Goal: Information Seeking & Learning: Learn about a topic

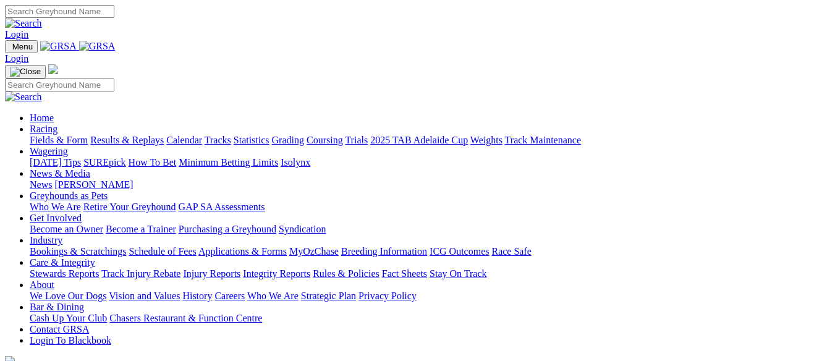
scroll to position [495, 0]
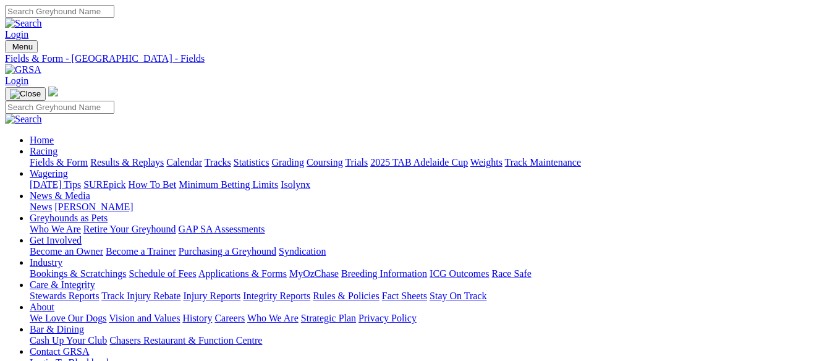
scroll to position [247, 0]
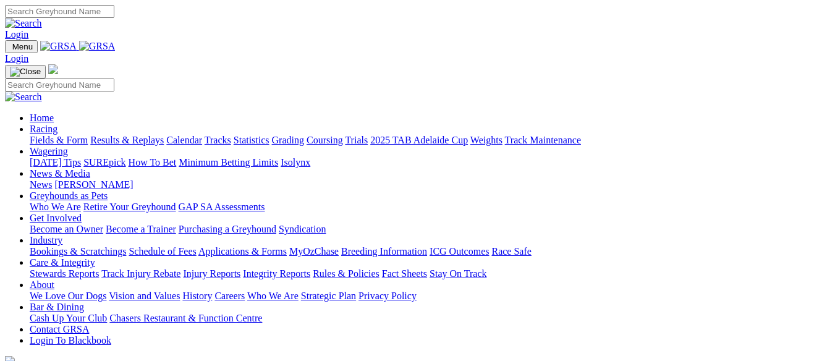
scroll to position [497, 0]
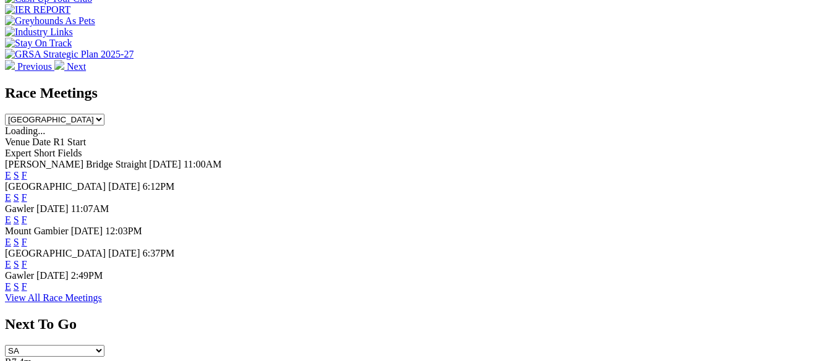
click at [27, 259] on link "F" at bounding box center [25, 264] width 6 height 11
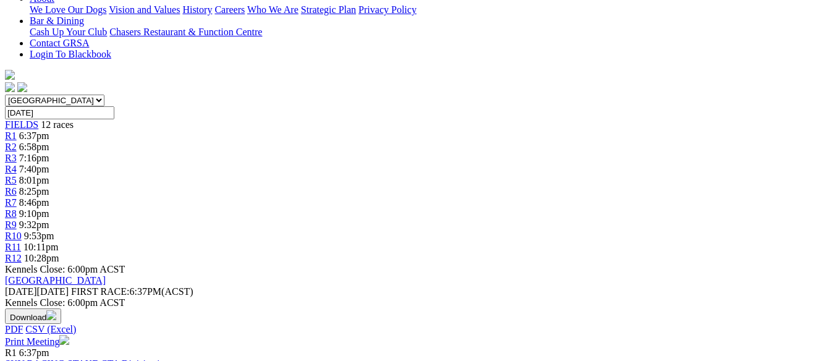
scroll to position [309, 0]
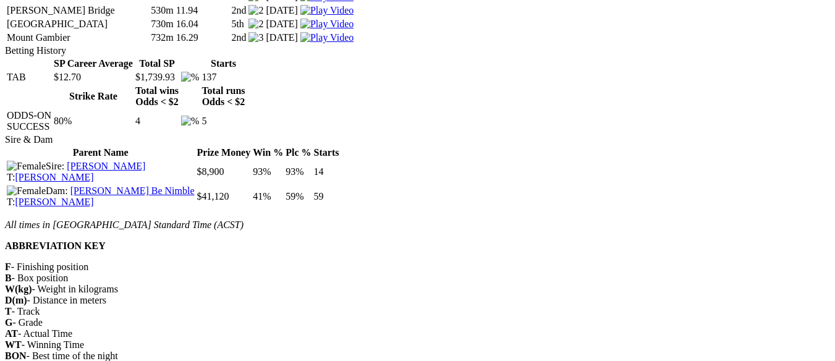
scroll to position [3339, 0]
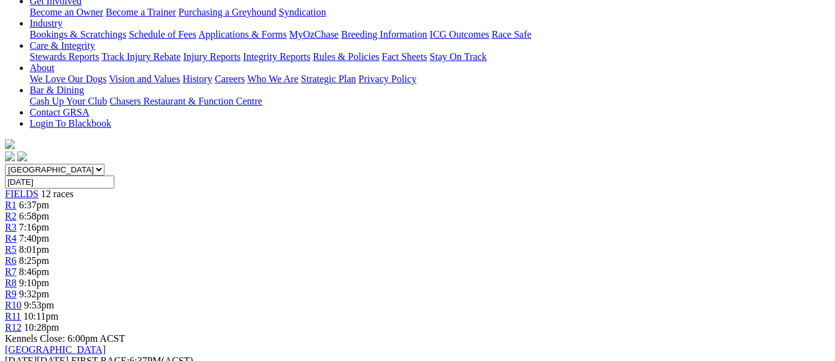
scroll to position [247, 0]
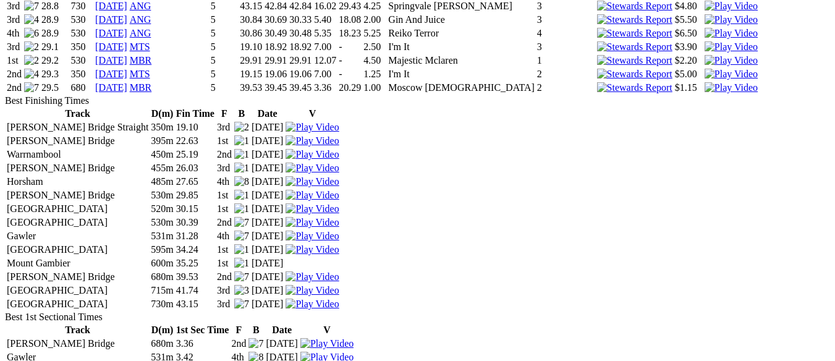
scroll to position [1360, 0]
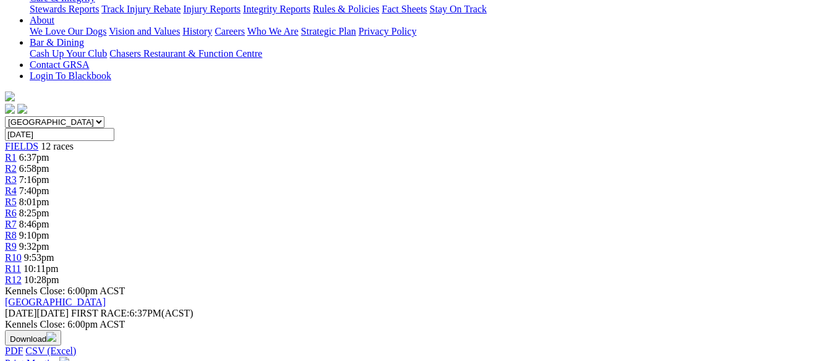
scroll to position [309, 0]
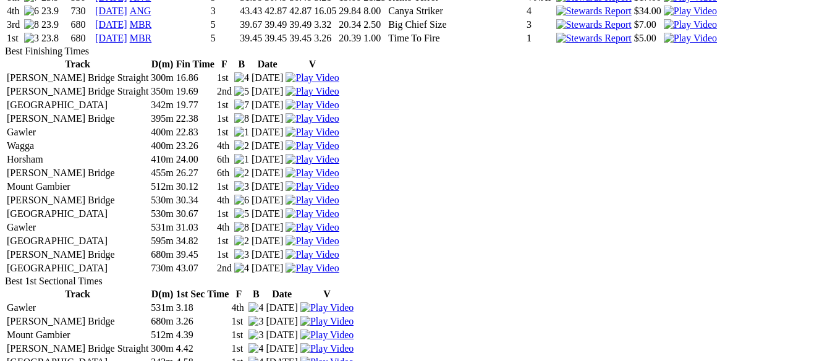
scroll to position [1546, 0]
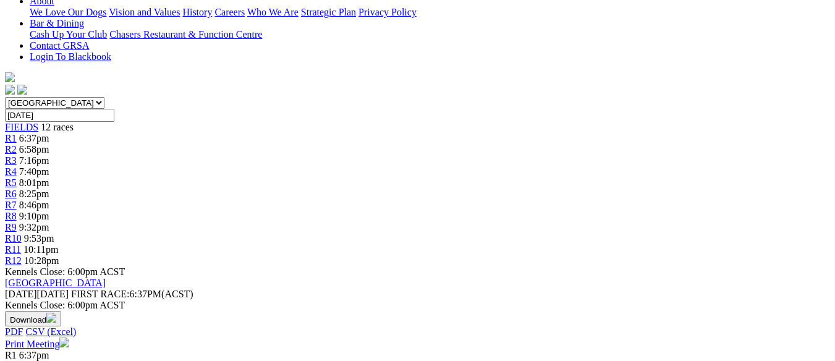
scroll to position [309, 0]
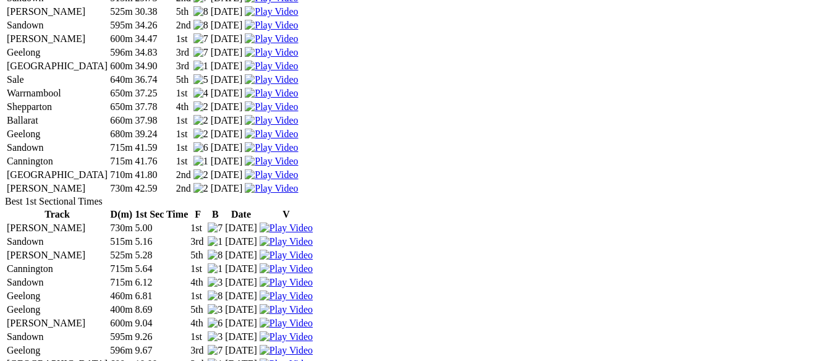
scroll to position [1979, 0]
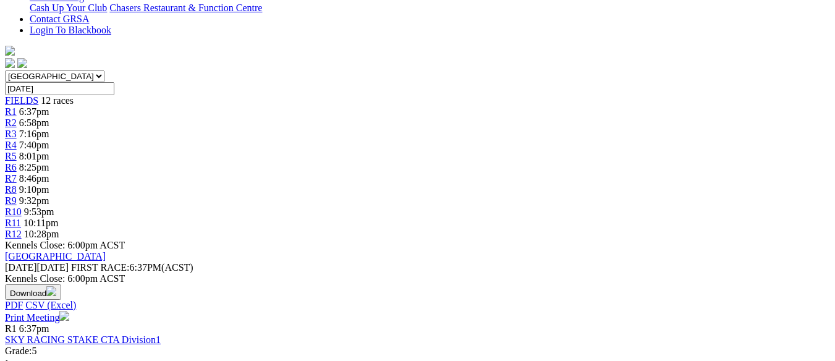
scroll to position [371, 0]
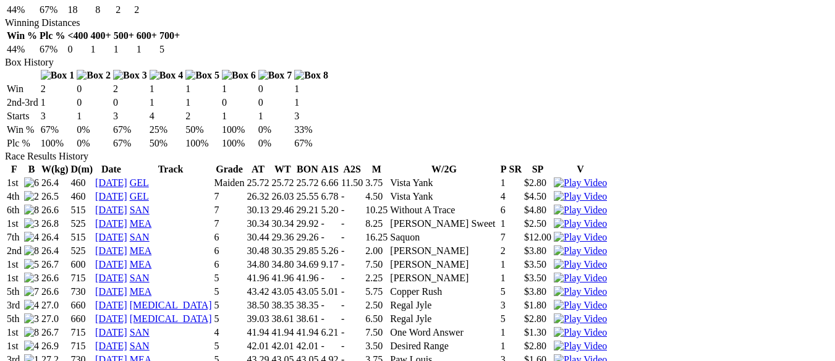
scroll to position [742, 0]
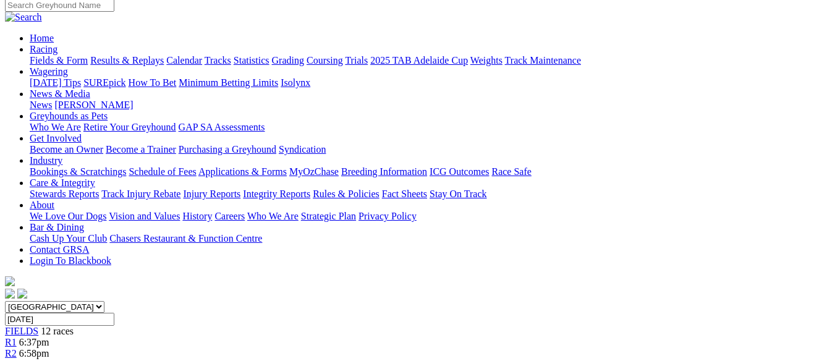
scroll to position [124, 0]
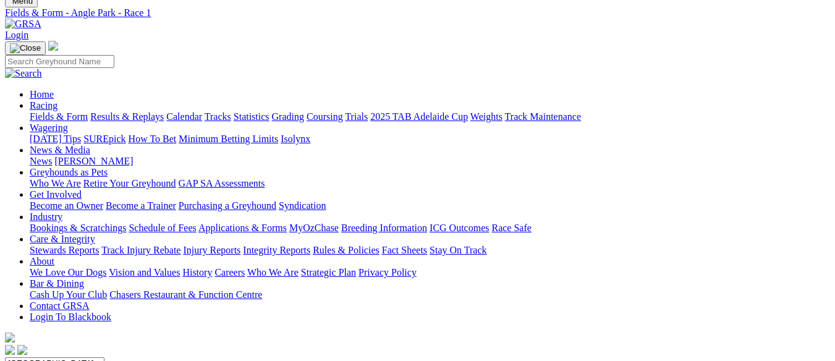
scroll to position [186, 0]
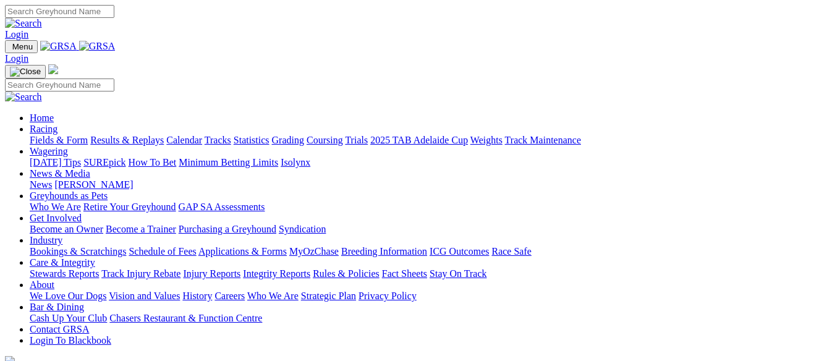
scroll to position [495, 0]
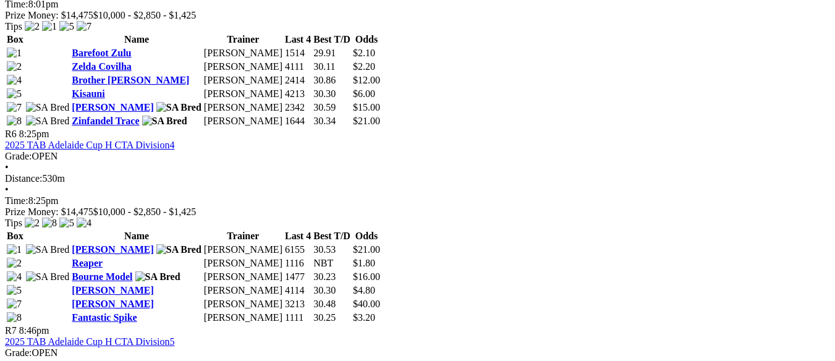
scroll to position [1608, 0]
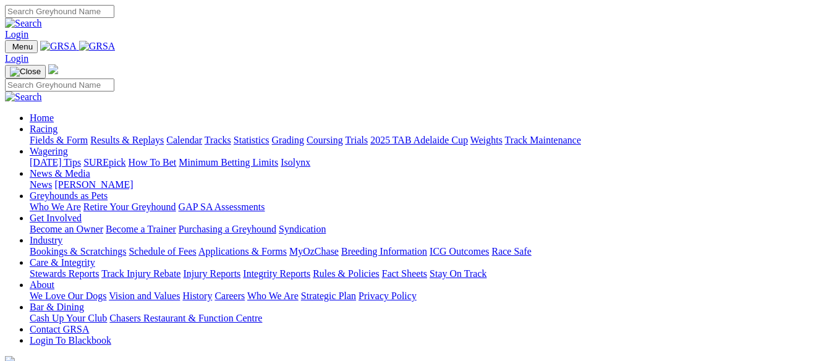
scroll to position [2, 0]
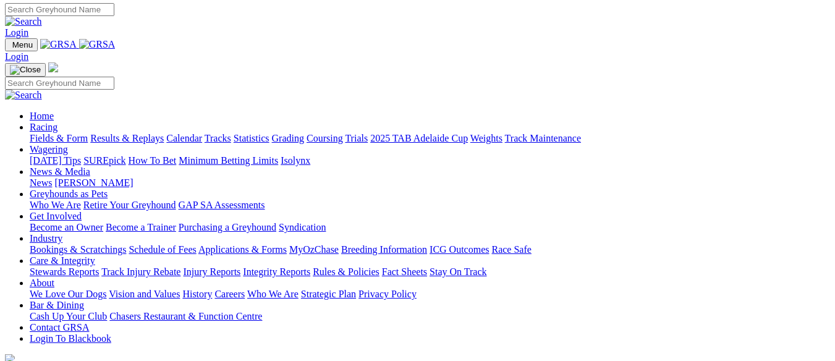
click at [202, 133] on link "Calendar" at bounding box center [184, 138] width 36 height 11
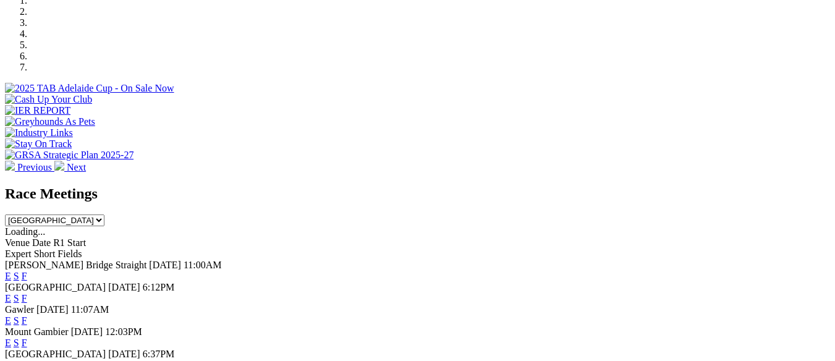
scroll to position [373, 0]
